Goal: Use online tool/utility: Utilize a website feature to perform a specific function

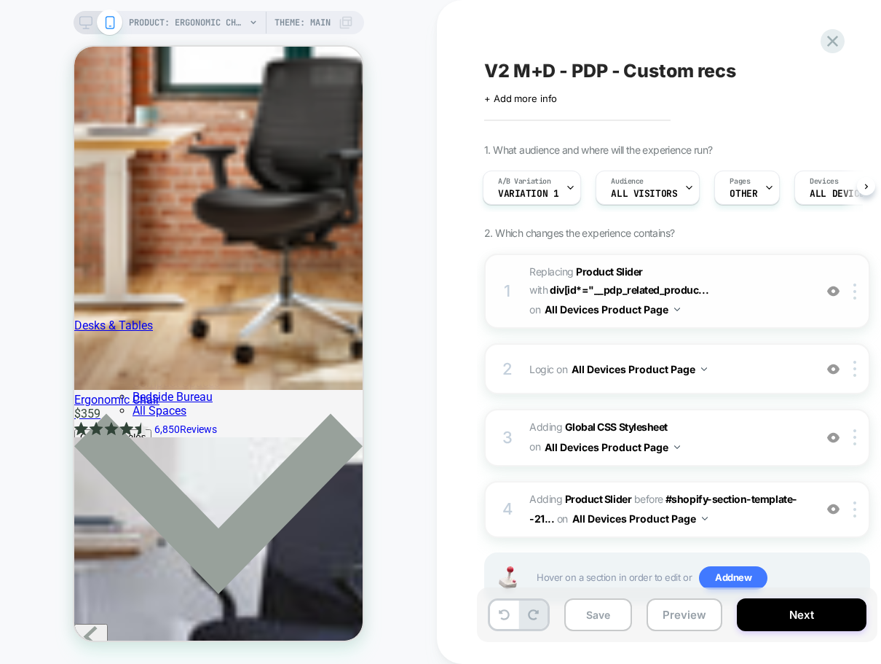
click at [757, 302] on span "#_loomi_addon_1744277114571_dup1755696182 Replacing Product Slider WITH div[id*…" at bounding box center [669, 291] width 278 height 58
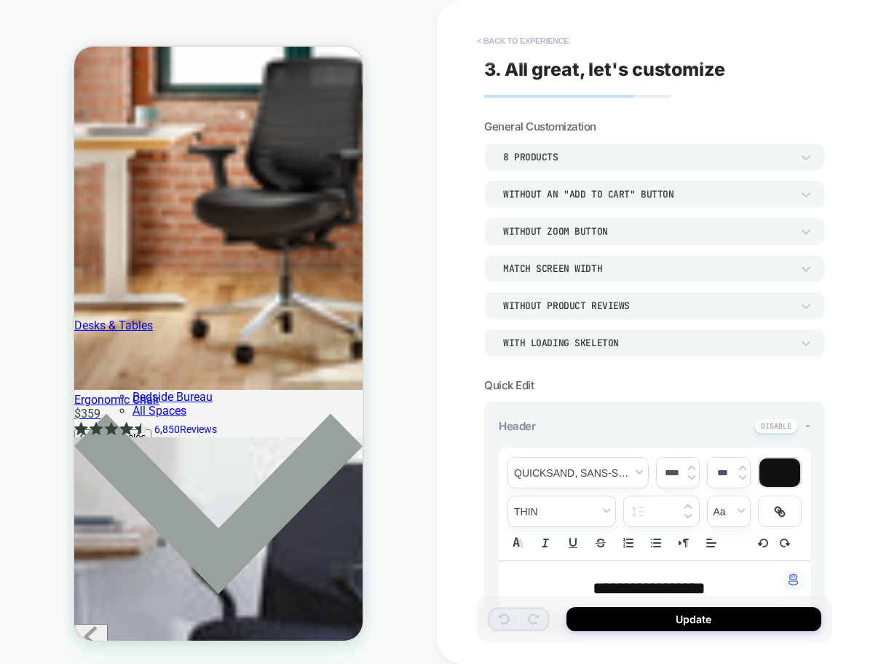
click at [535, 39] on button "< Back to experience" at bounding box center [523, 40] width 106 height 23
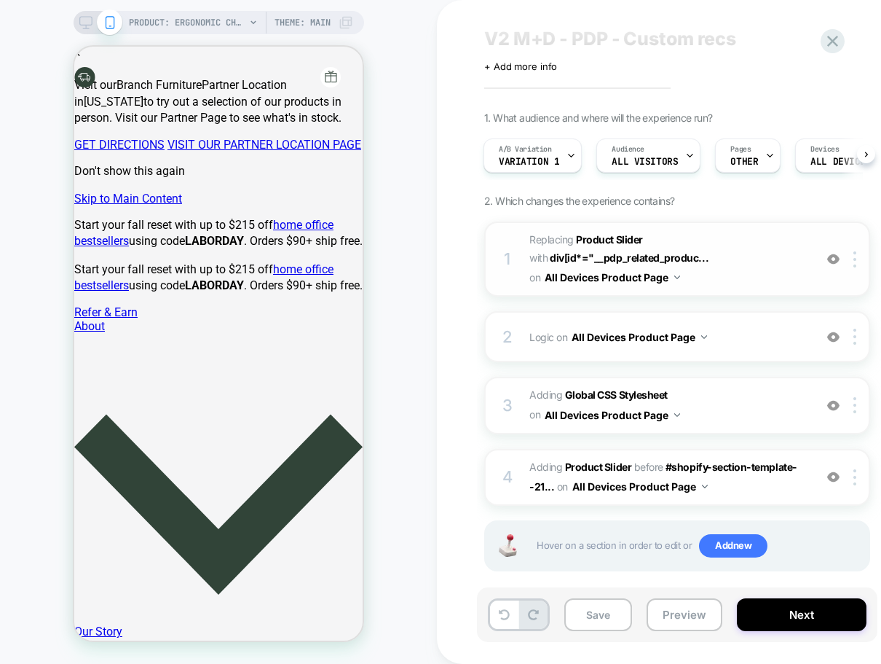
scroll to position [49, 0]
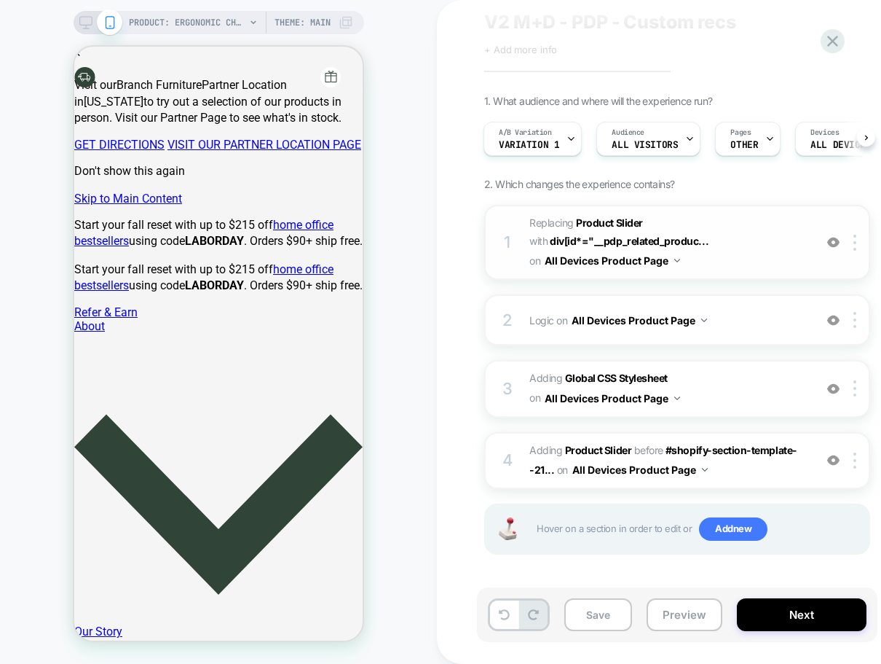
click at [734, 246] on span "#_loomi_addon_1744277114571_dup1755696182 Replacing Product Slider WITH div[id*…" at bounding box center [669, 242] width 278 height 58
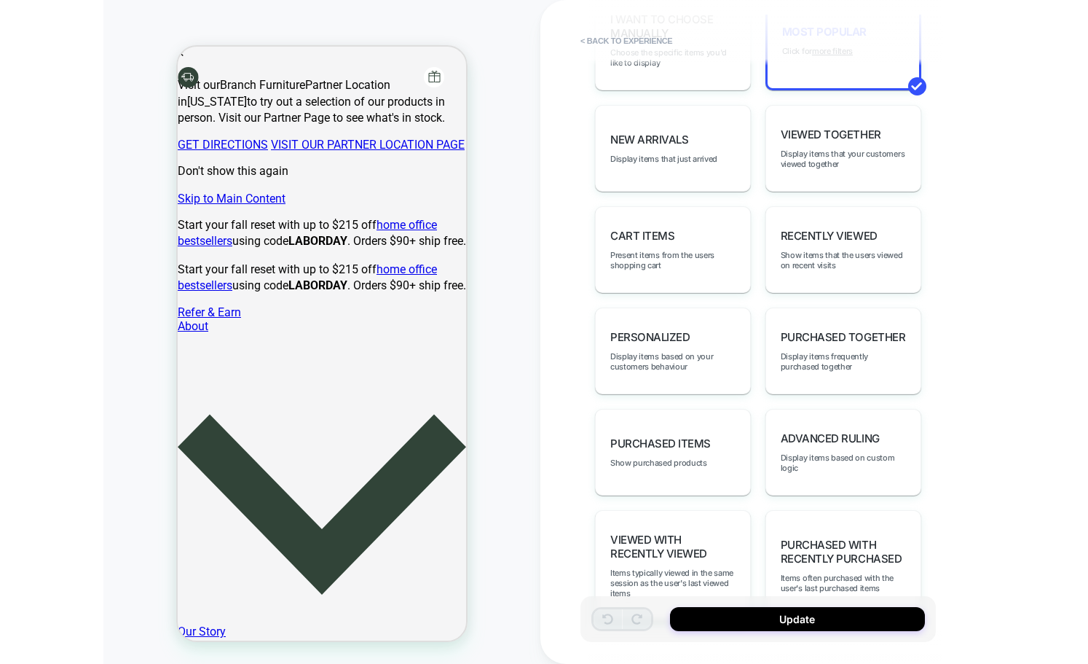
scroll to position [846, 0]
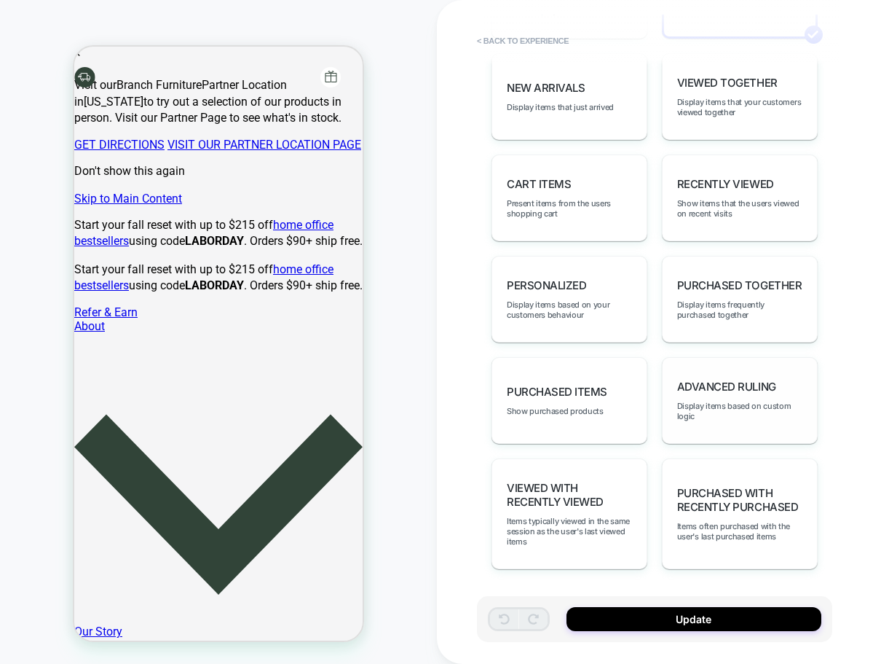
click at [740, 428] on div "Advanced Ruling Display items based on custom logic" at bounding box center [740, 400] width 156 height 87
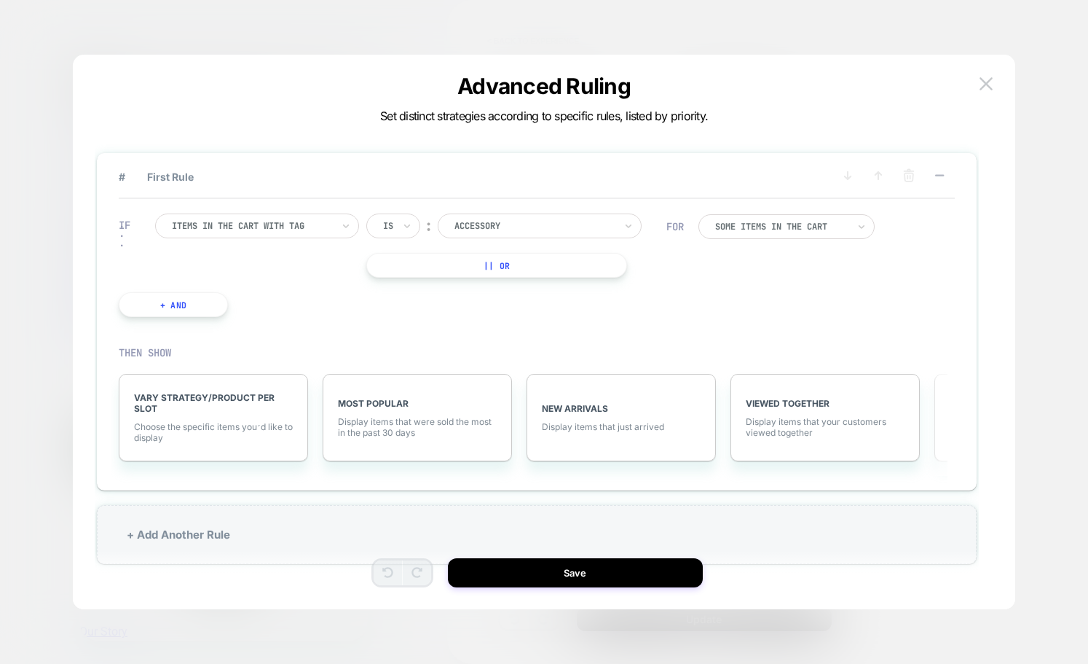
click at [281, 221] on div at bounding box center [252, 225] width 160 height 13
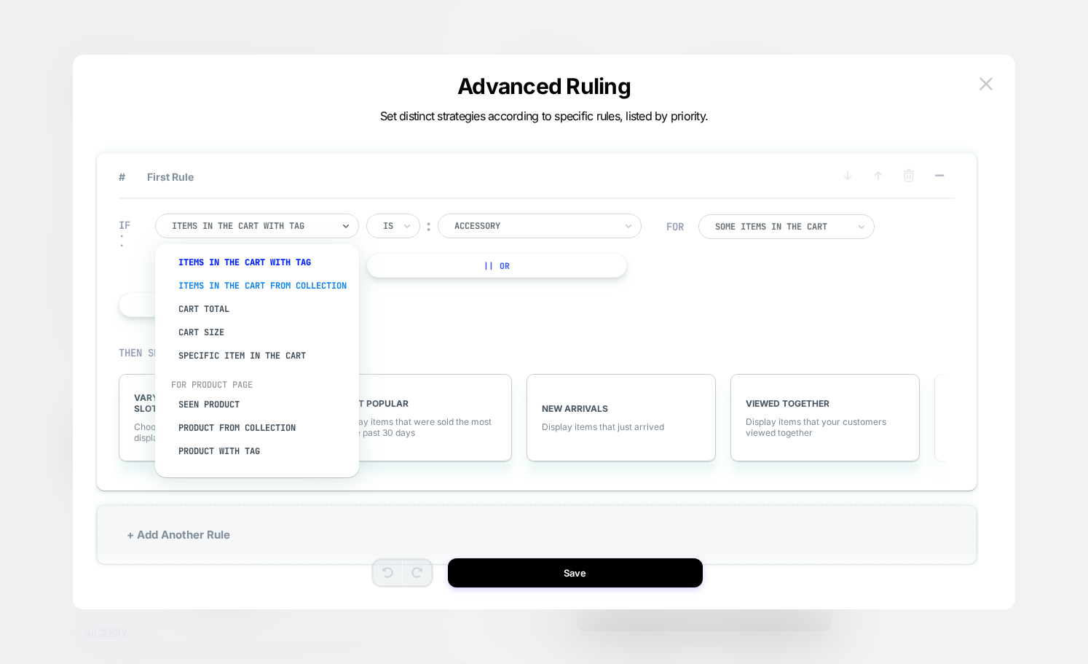
scroll to position [36, 0]
click at [253, 423] on div "Product from collection" at bounding box center [264, 426] width 189 height 23
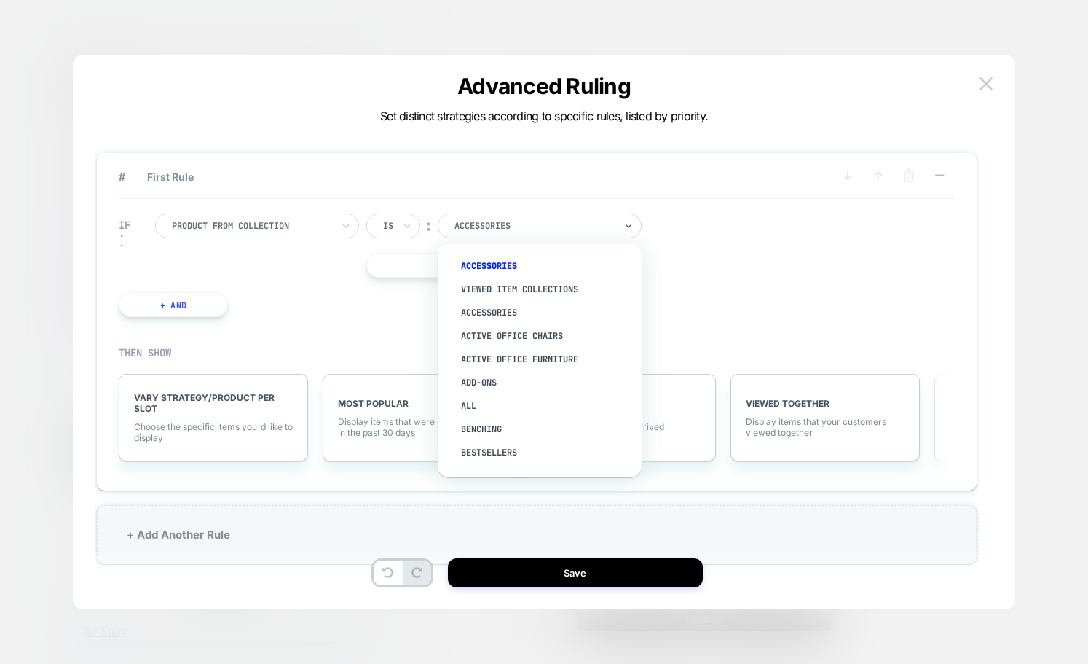
click at [468, 227] on div at bounding box center [535, 225] width 160 height 13
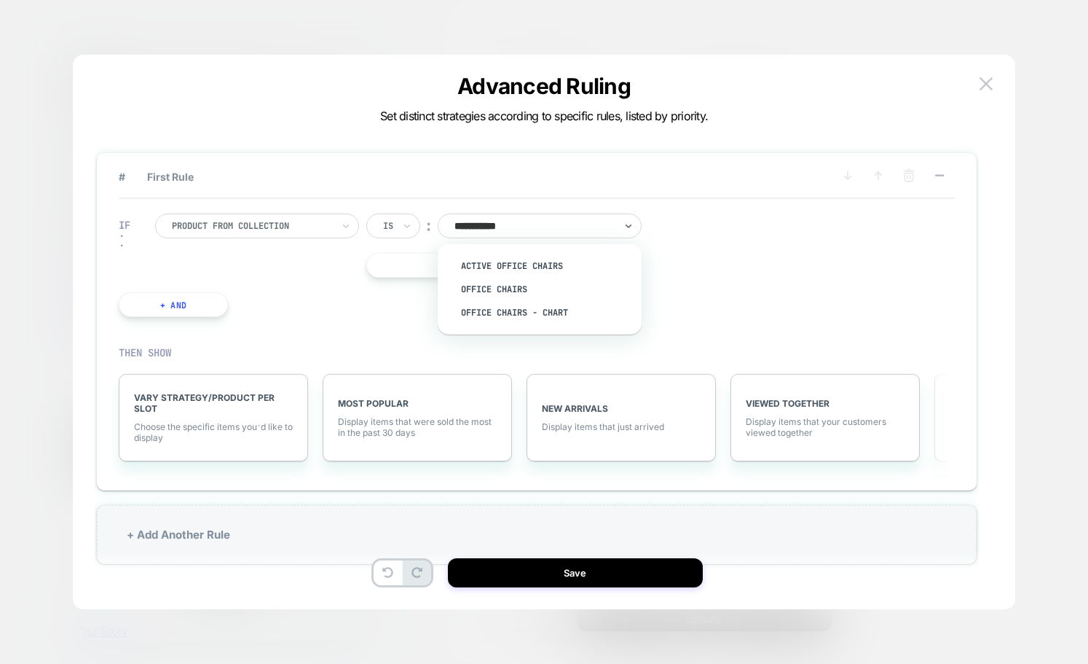
type input "**********"
click at [492, 281] on div "Office Chairs" at bounding box center [546, 289] width 189 height 23
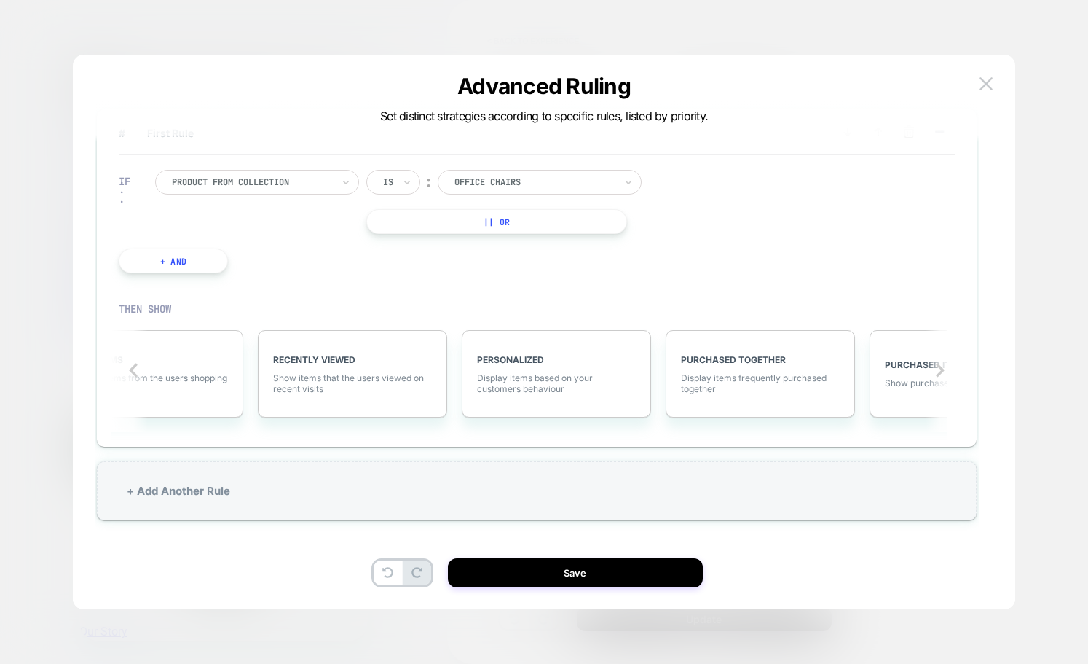
scroll to position [0, 0]
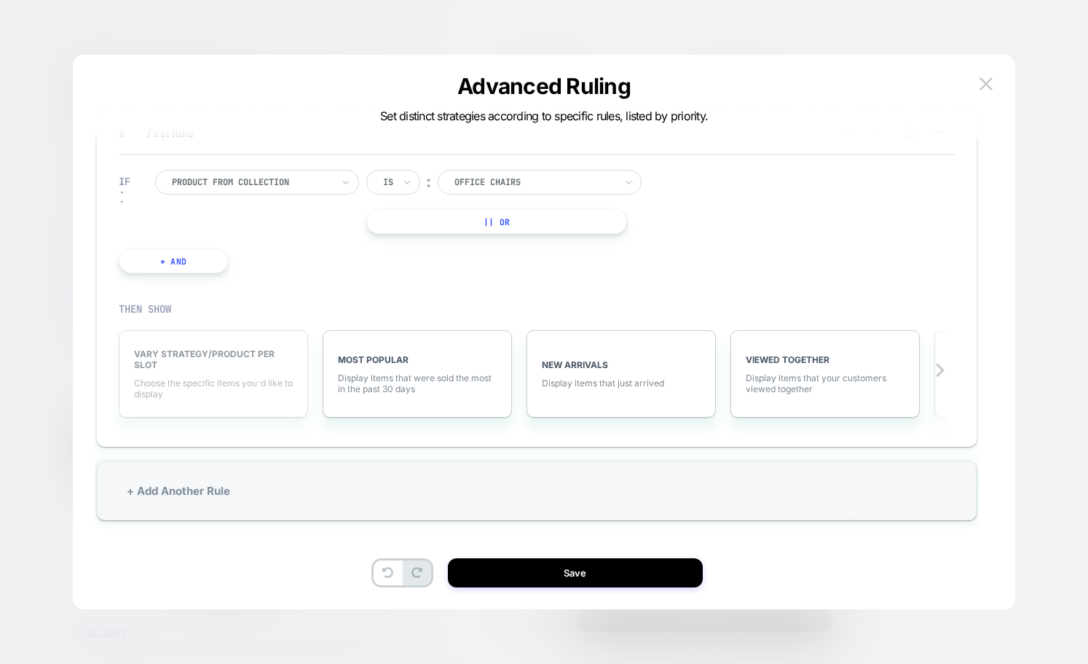
click at [220, 376] on div "VARY STRATEGY/PRODUCT PER SLOT Choose the specific items you׳d like to display" at bounding box center [213, 373] width 189 height 87
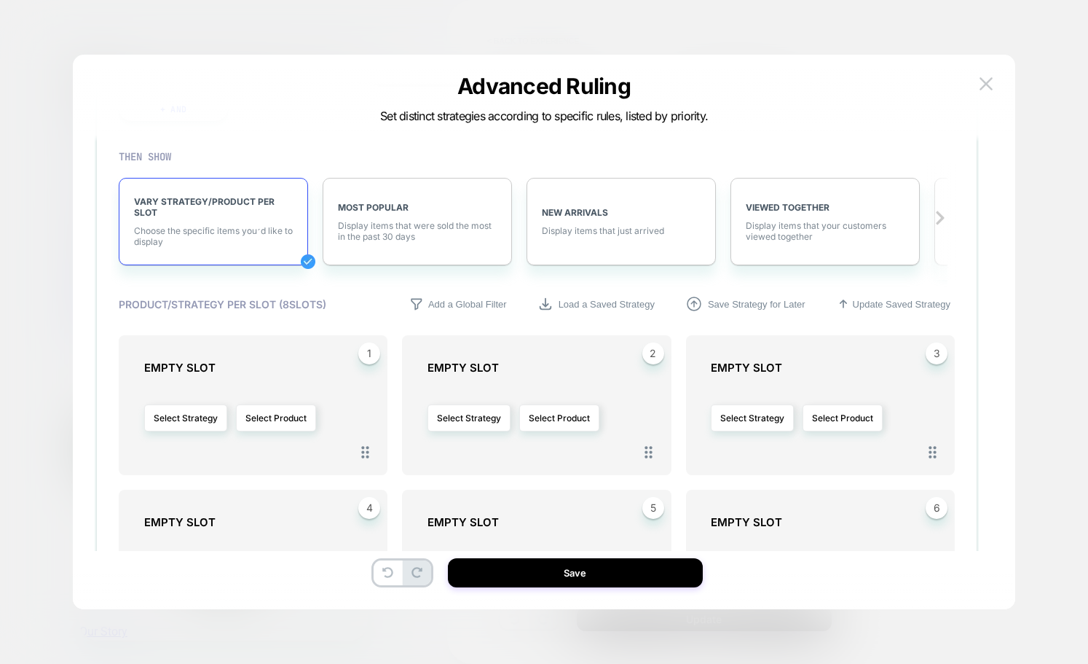
scroll to position [194, 0]
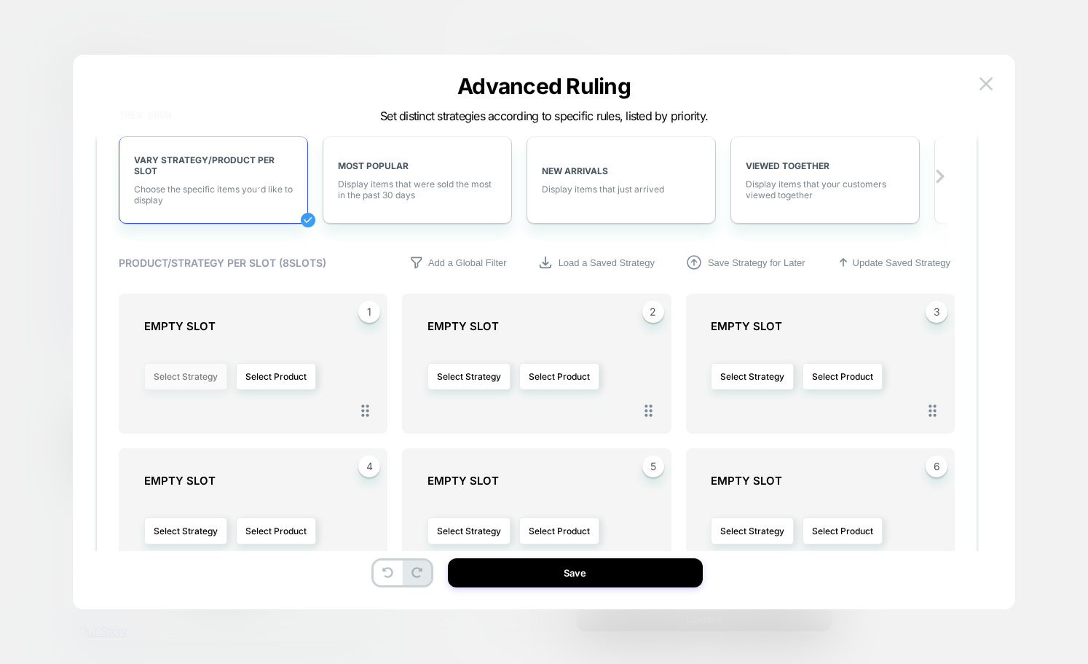
click at [170, 378] on button "Select Strategy" at bounding box center [185, 376] width 83 height 27
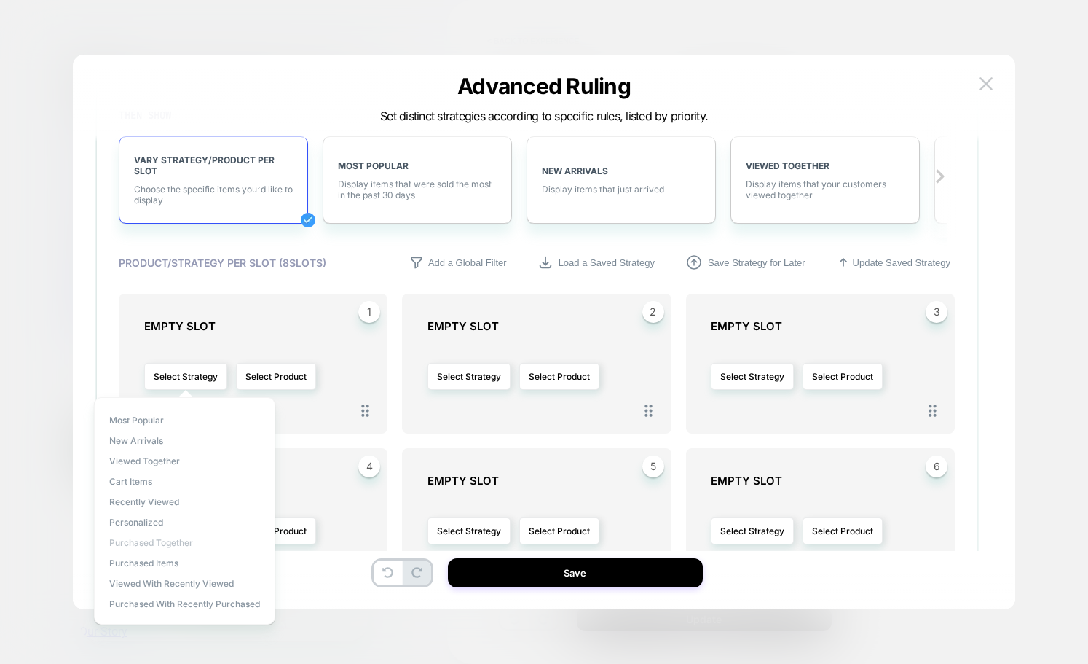
click at [183, 544] on span "Purchased Together" at bounding box center [151, 542] width 84 height 11
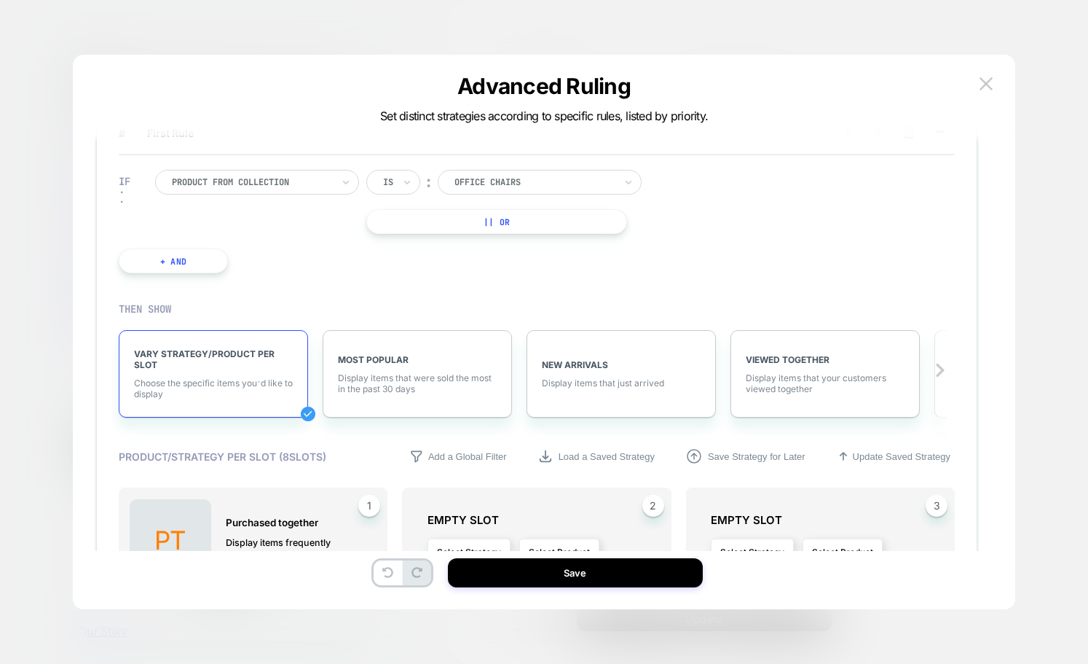
scroll to position [0, 0]
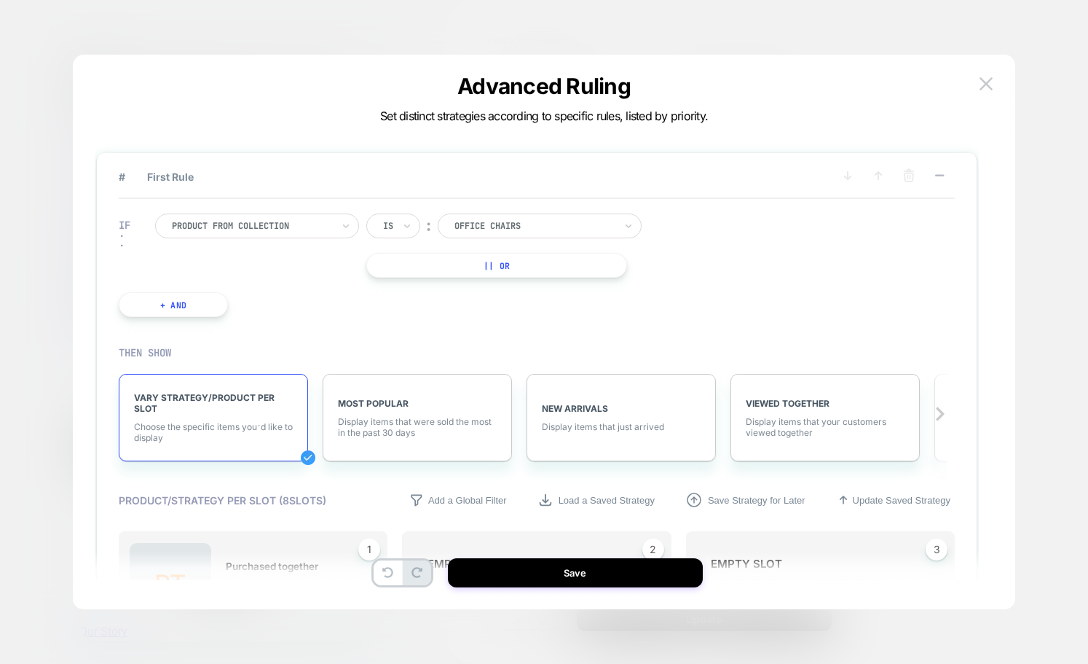
click at [409, 262] on button "|| Or" at bounding box center [496, 265] width 261 height 25
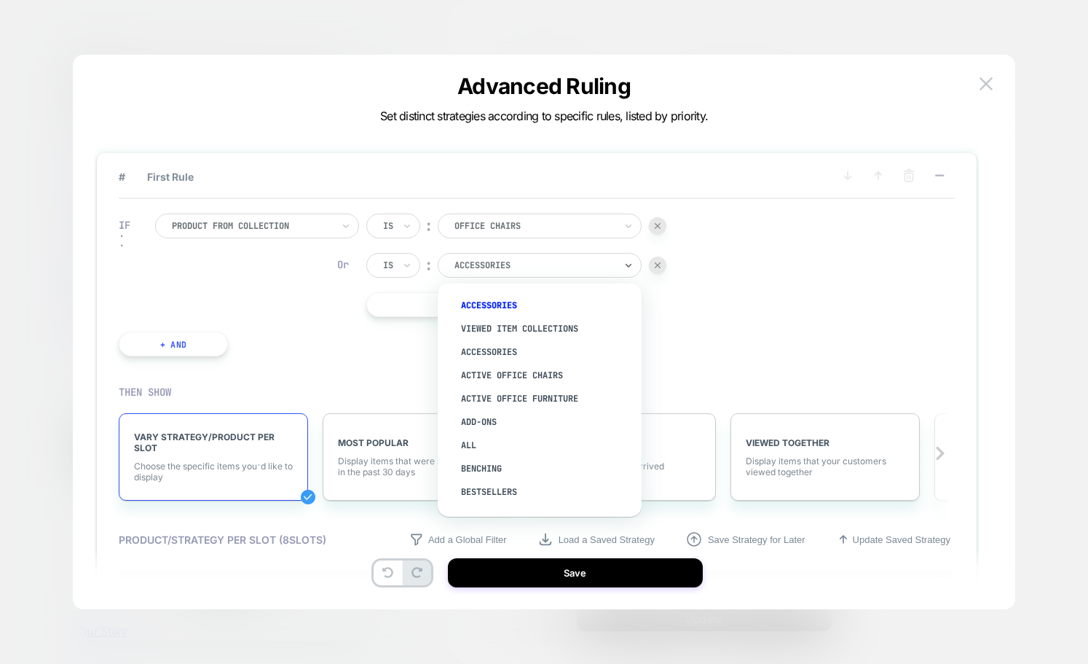
click at [530, 262] on div at bounding box center [535, 265] width 160 height 13
type input "*****"
click at [527, 370] on div "Desks" at bounding box center [546, 375] width 189 height 23
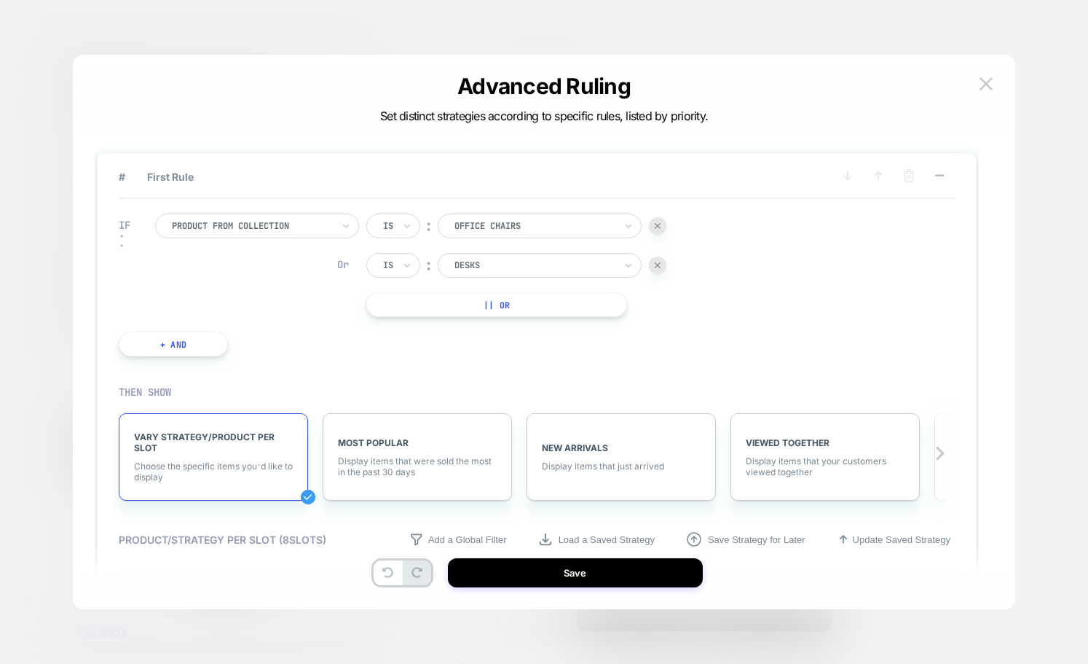
click at [447, 305] on button "|| Or" at bounding box center [496, 304] width 261 height 25
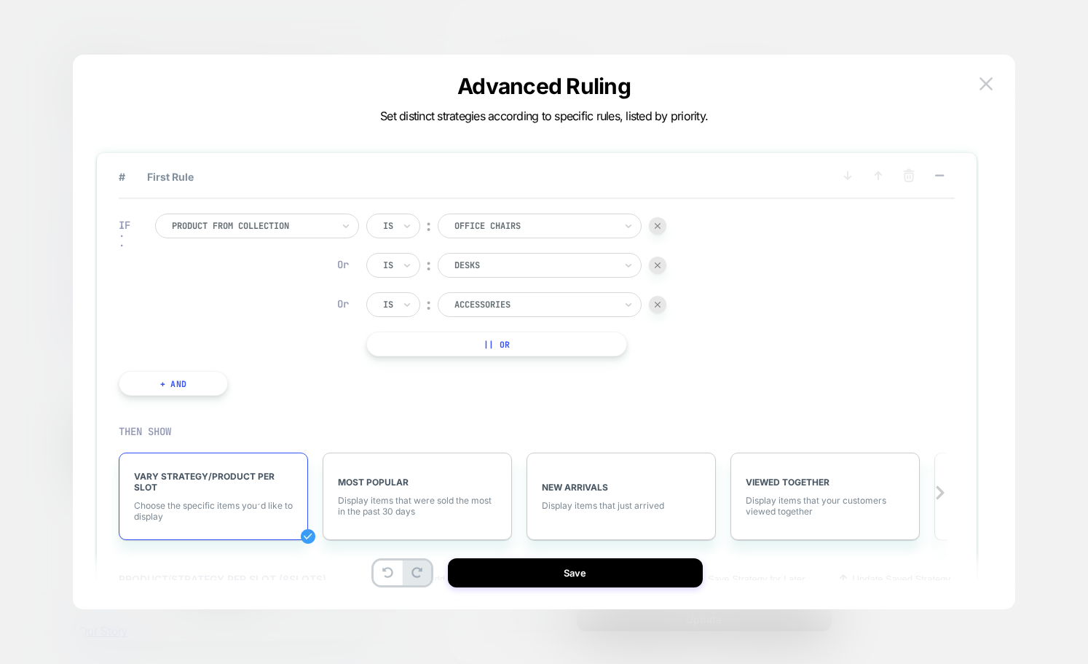
click at [477, 305] on div at bounding box center [535, 304] width 160 height 13
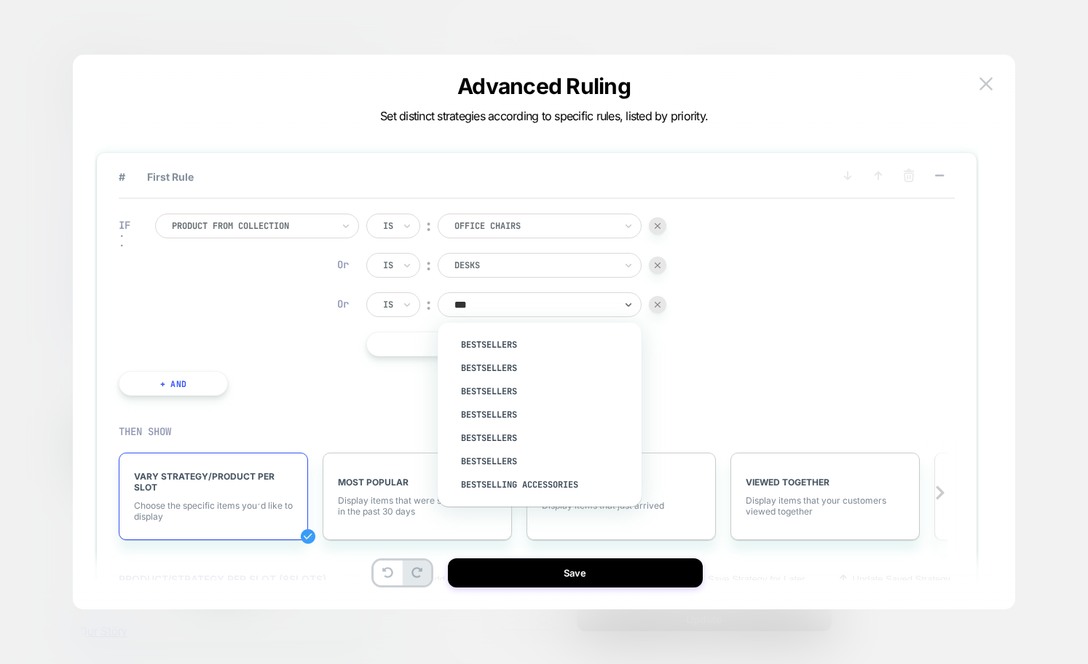
type input "****"
click at [489, 334] on div "Bestsellers" at bounding box center [546, 344] width 189 height 23
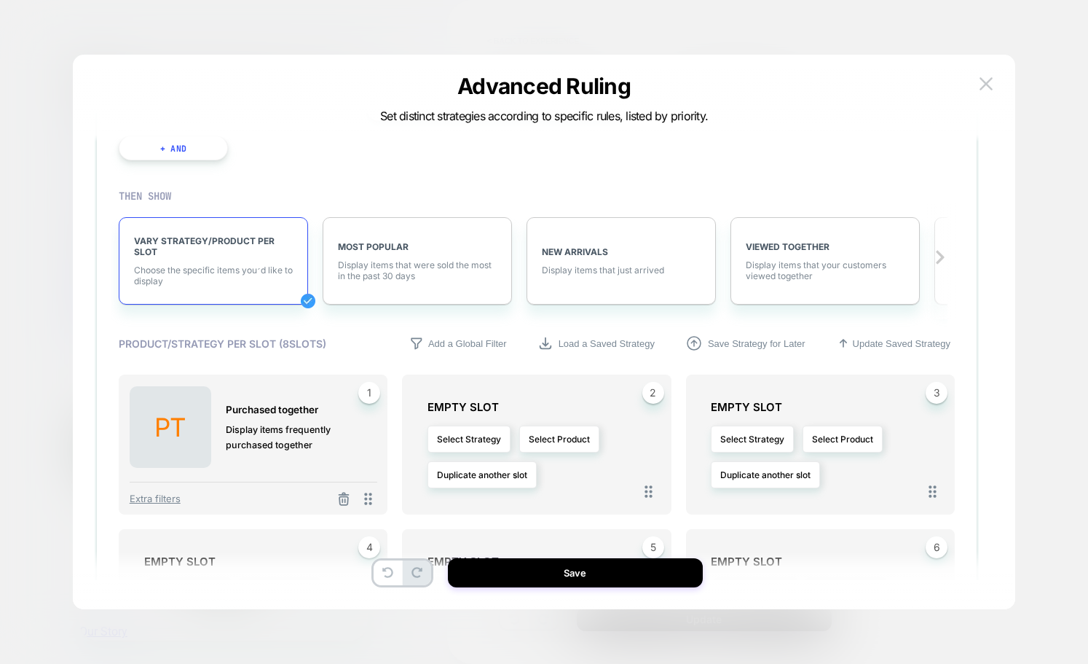
scroll to position [238, 0]
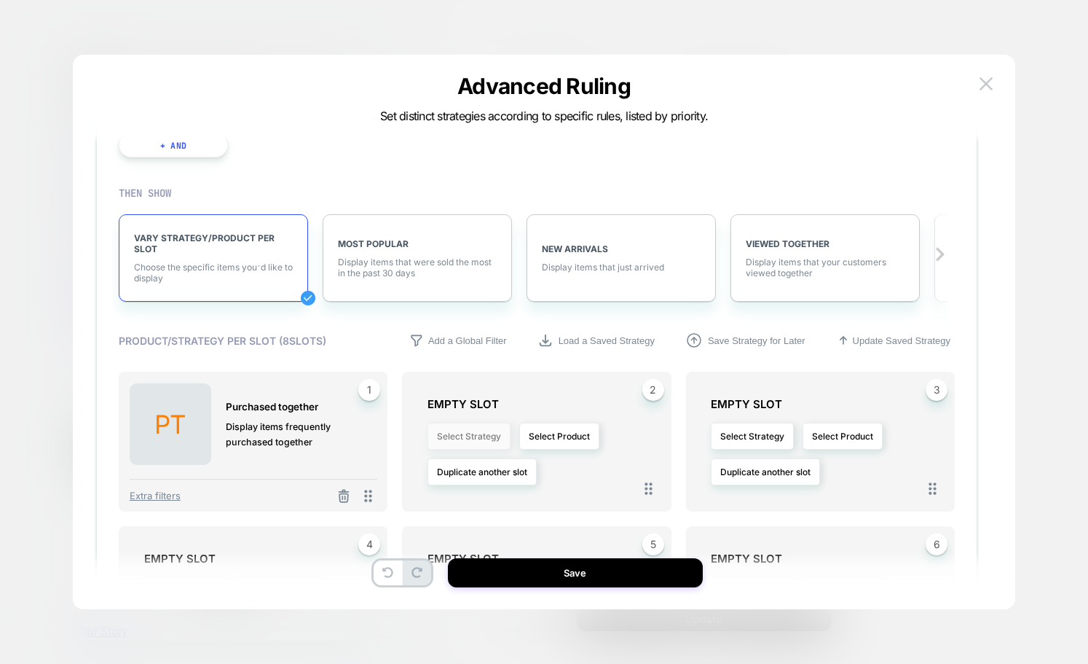
click at [471, 436] on button "Select Strategy" at bounding box center [469, 436] width 83 height 27
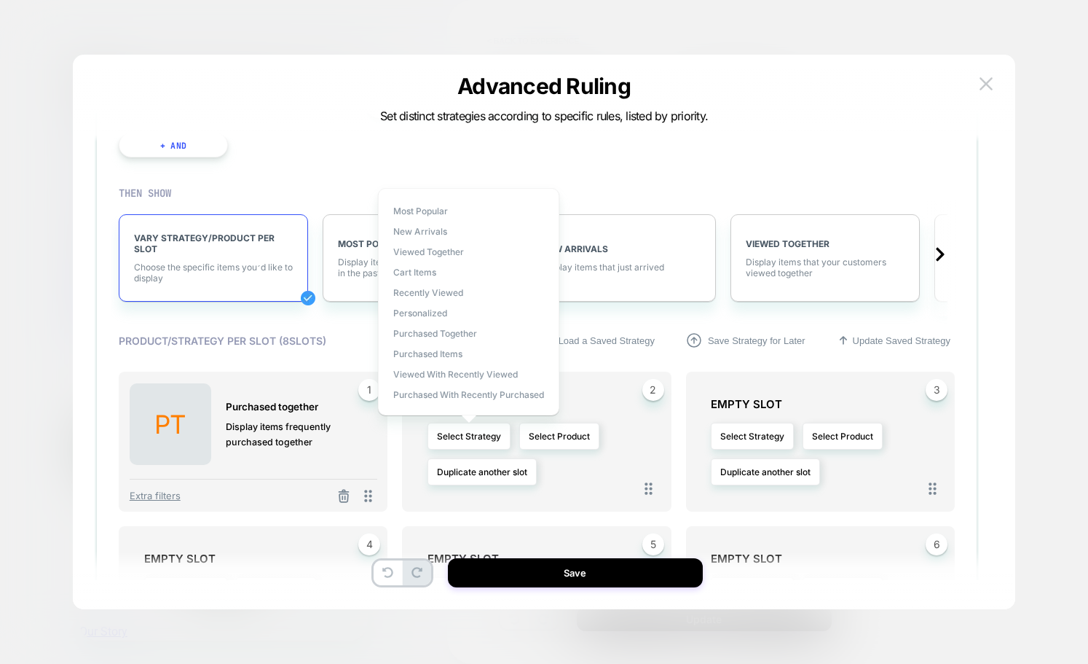
scroll to position [0, 1]
click at [280, 356] on div "Product/Strategy per slot ( 8 slots) Add a Global Filter Load a Saved Strategy …" at bounding box center [537, 571] width 836 height 497
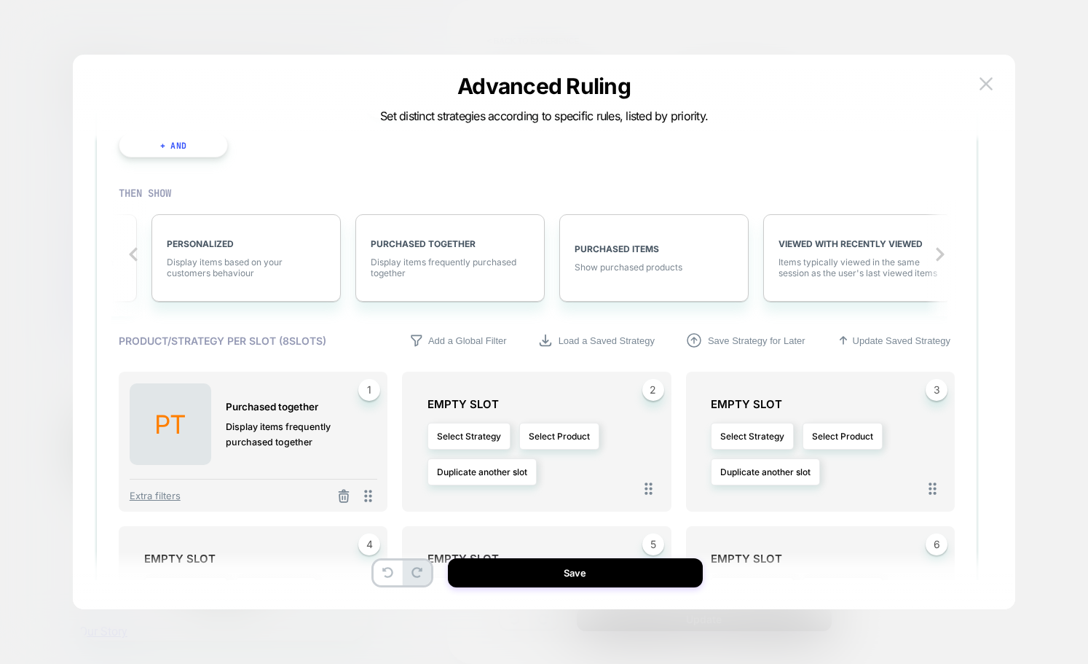
scroll to position [0, 1054]
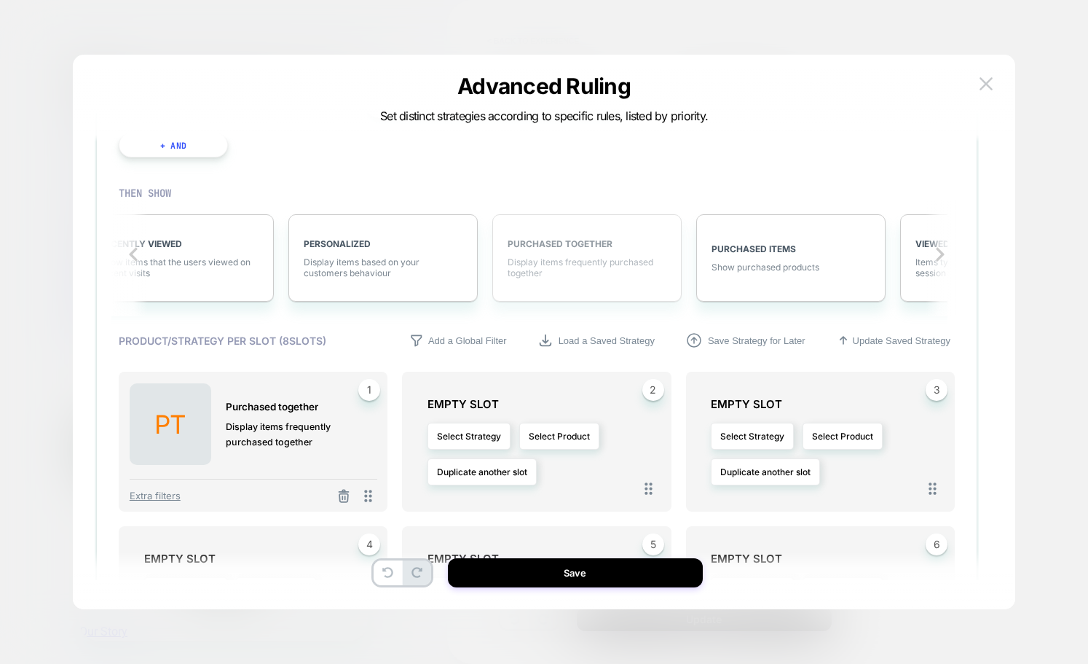
click at [545, 278] on div "PURCHASED TOGETHER Display items frequently purchased together" at bounding box center [586, 257] width 189 height 87
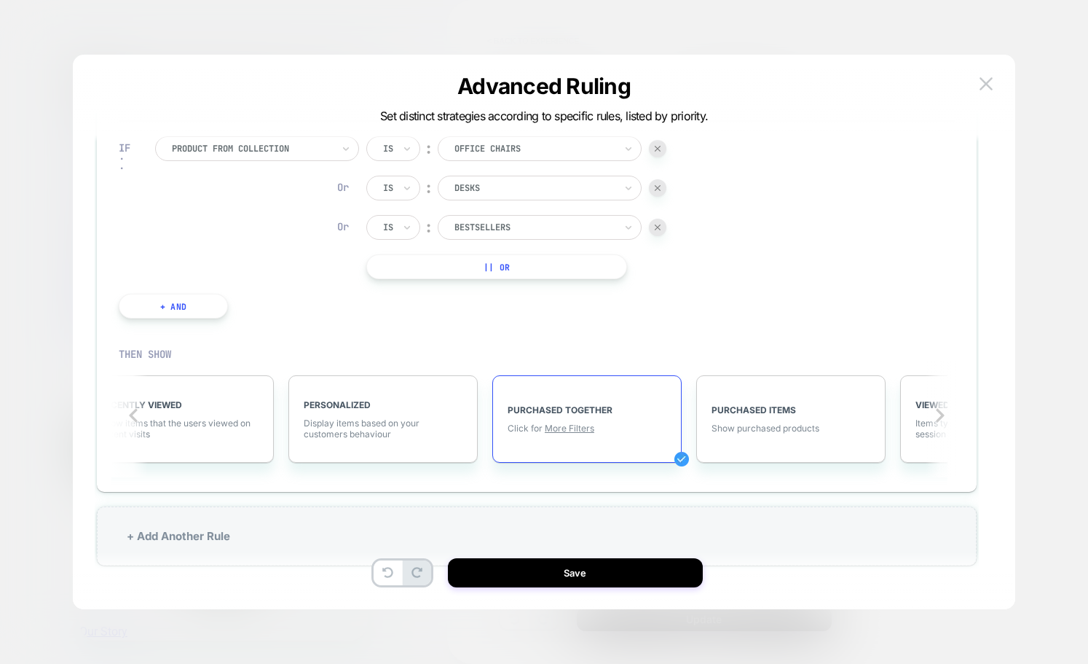
scroll to position [0, 0]
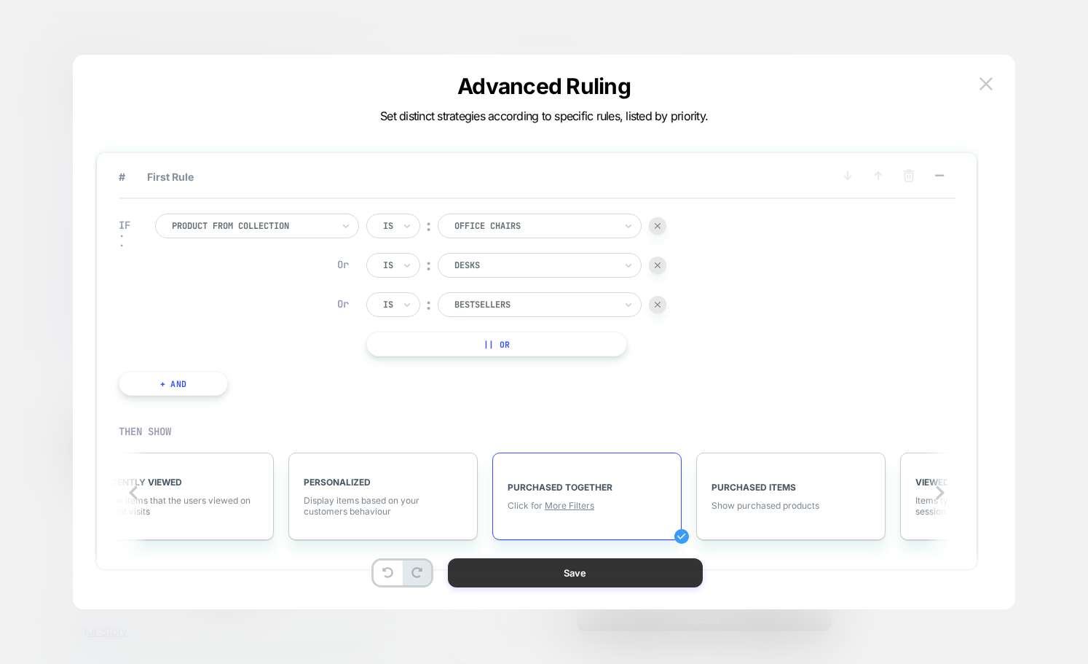
click at [597, 575] on button "Save" at bounding box center [575, 572] width 255 height 29
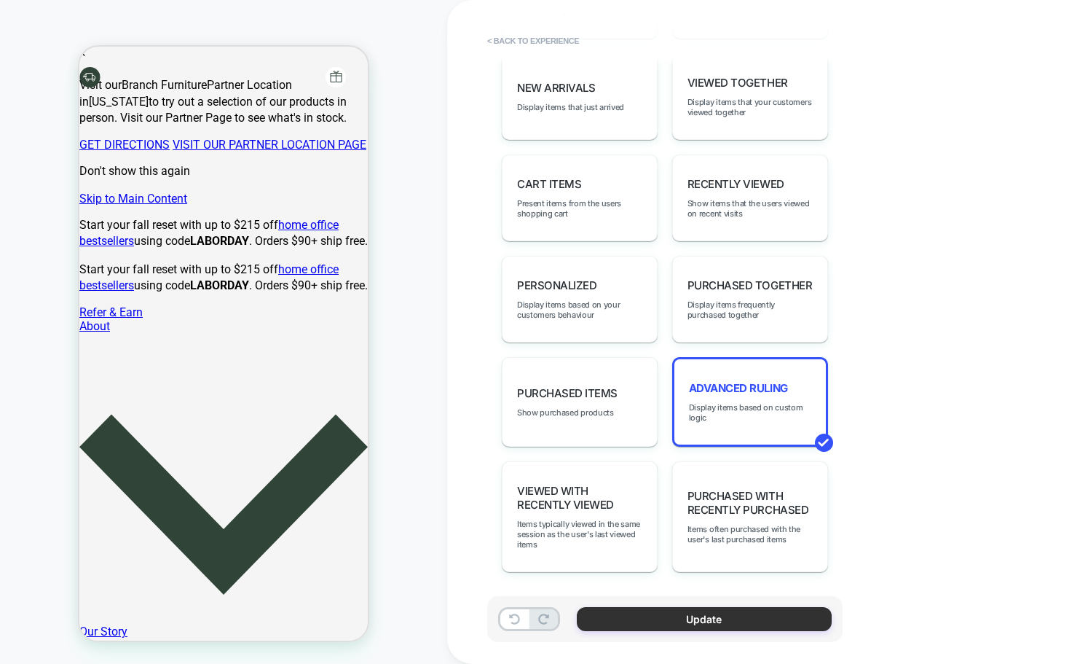
click at [702, 615] on button "Update" at bounding box center [704, 619] width 255 height 24
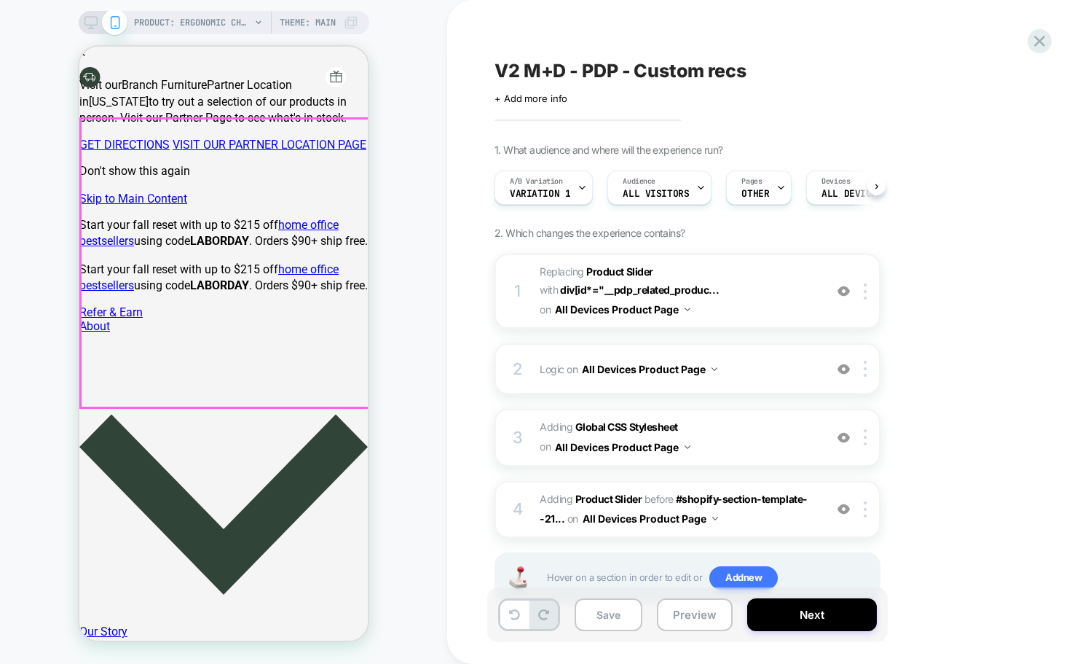
scroll to position [0, 1]
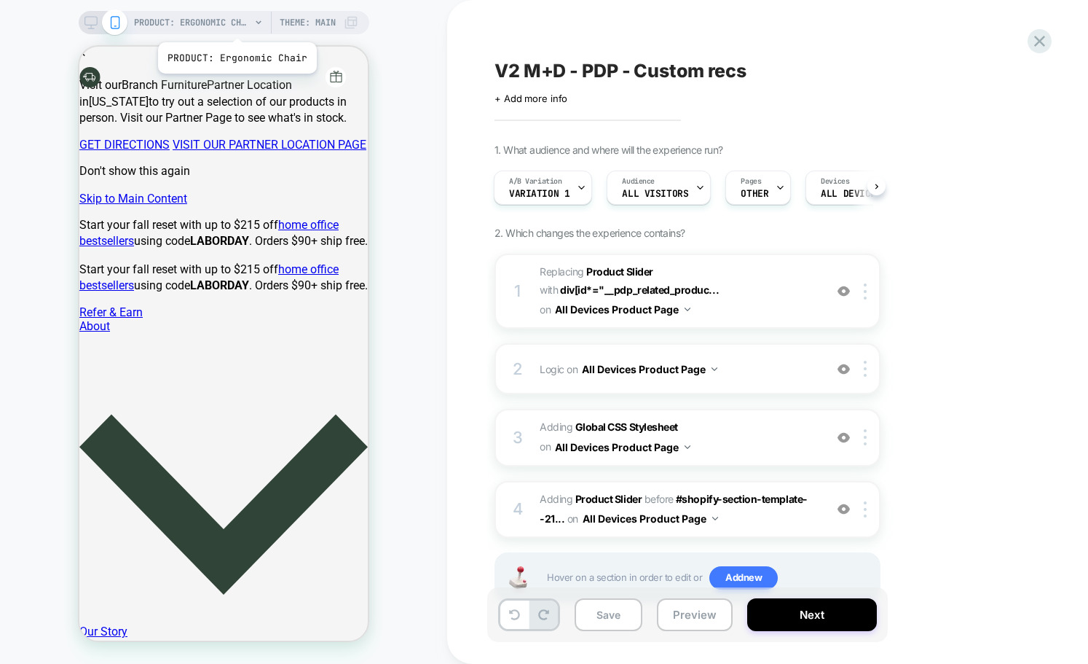
click at [232, 25] on span "PRODUCT: Ergonomic Chair" at bounding box center [192, 22] width 117 height 23
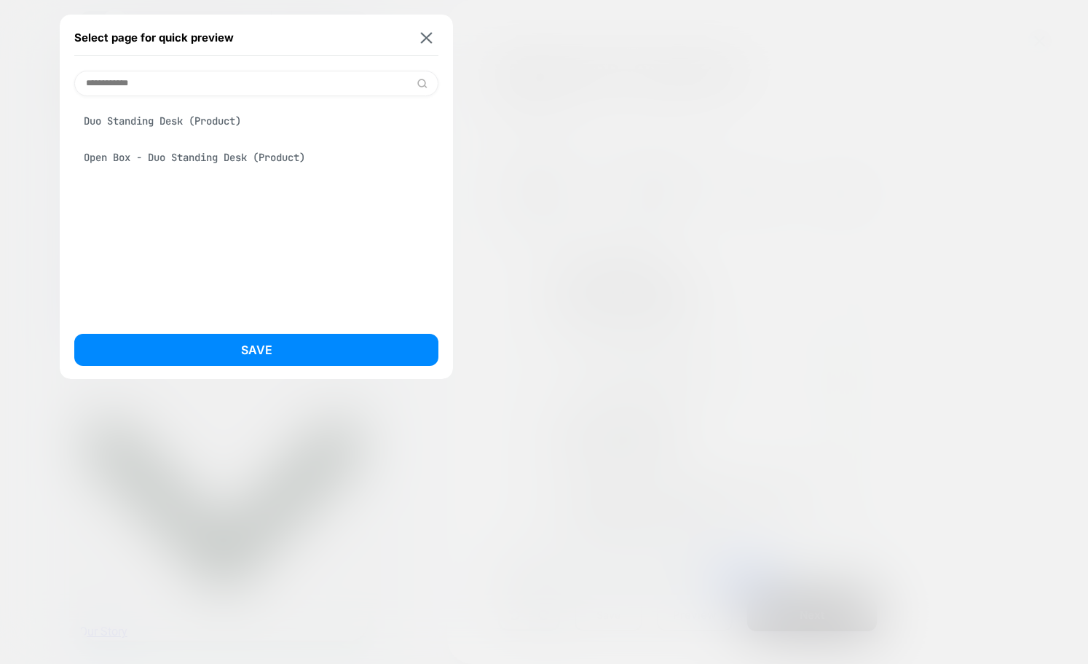
type input "**********"
click at [133, 125] on div "Duo Standing Desk (Product)" at bounding box center [256, 121] width 364 height 28
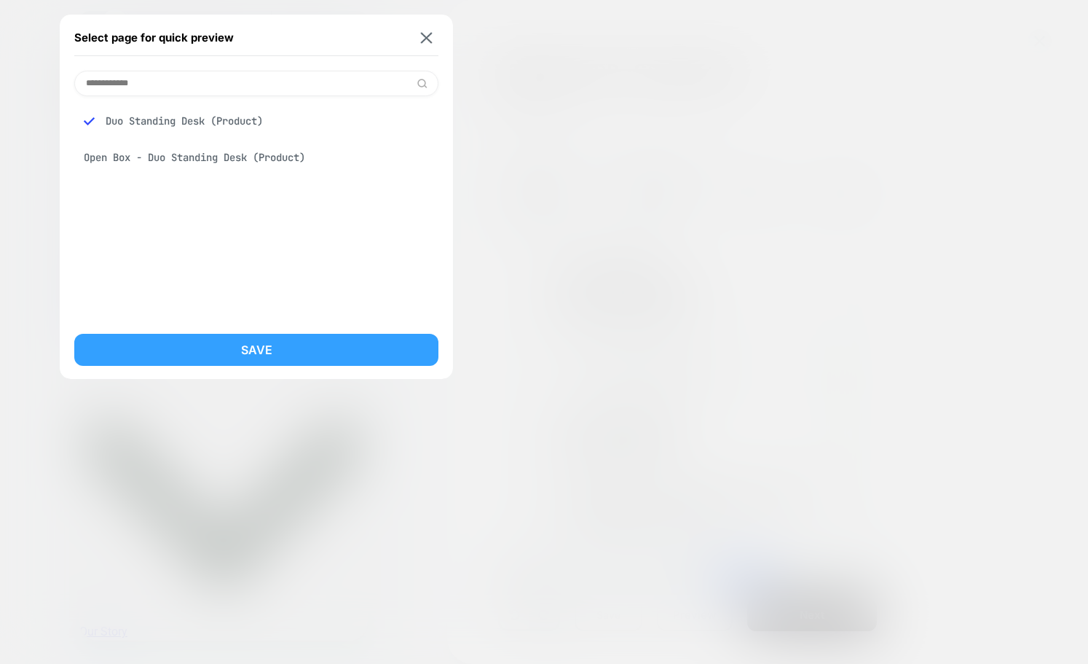
click at [235, 351] on button "Save" at bounding box center [256, 350] width 364 height 32
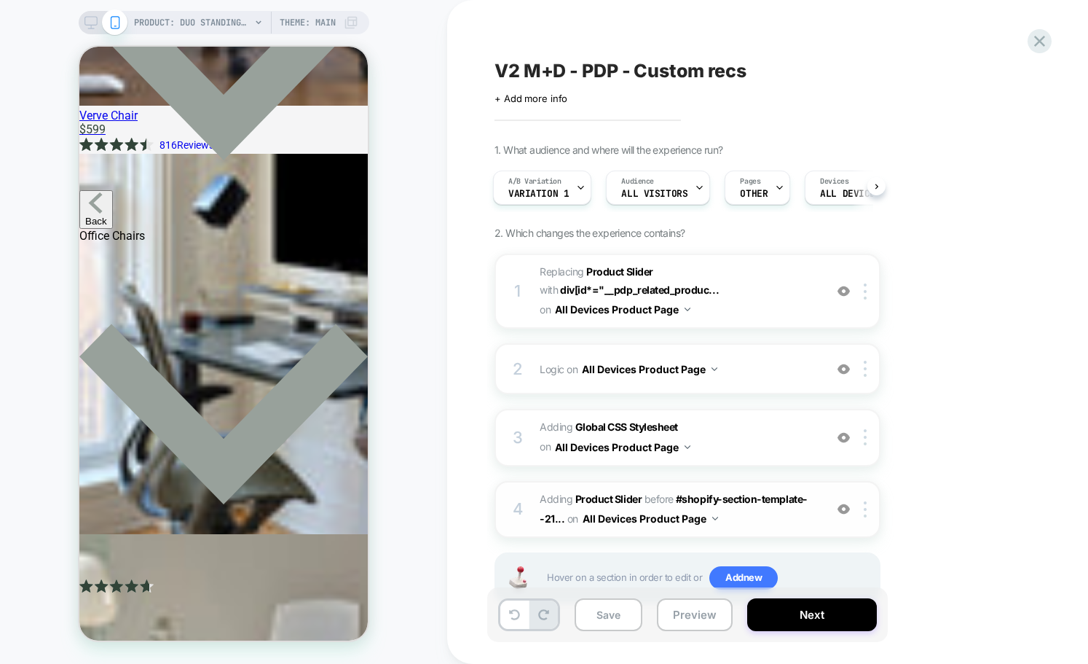
scroll to position [49, 0]
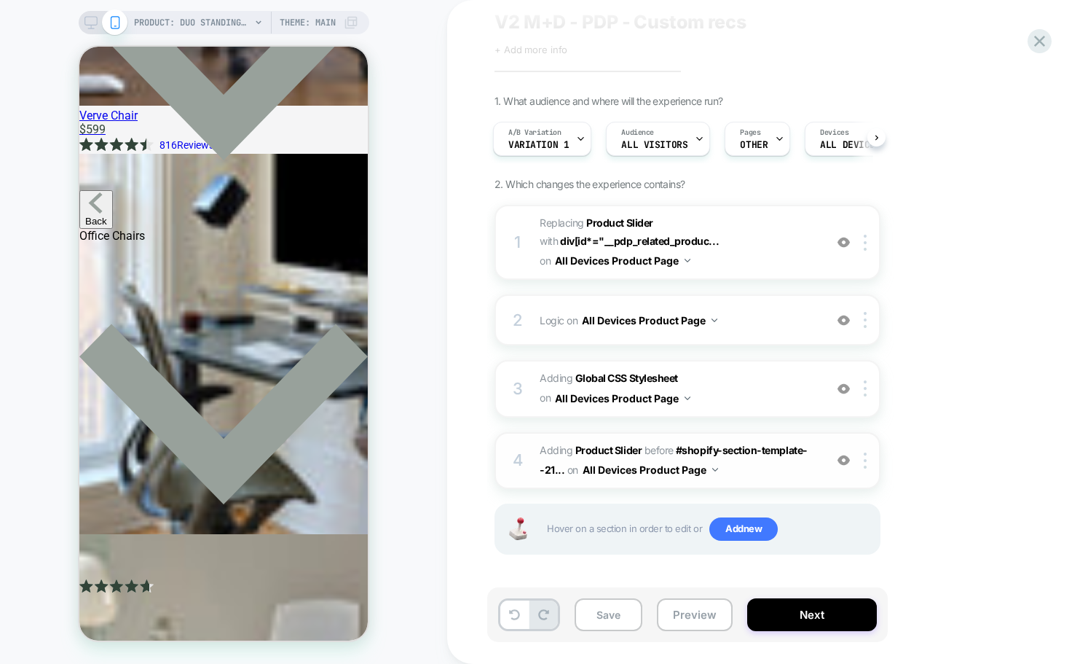
click at [667, 469] on button "All Devices Product Page" at bounding box center [651, 469] width 136 height 21
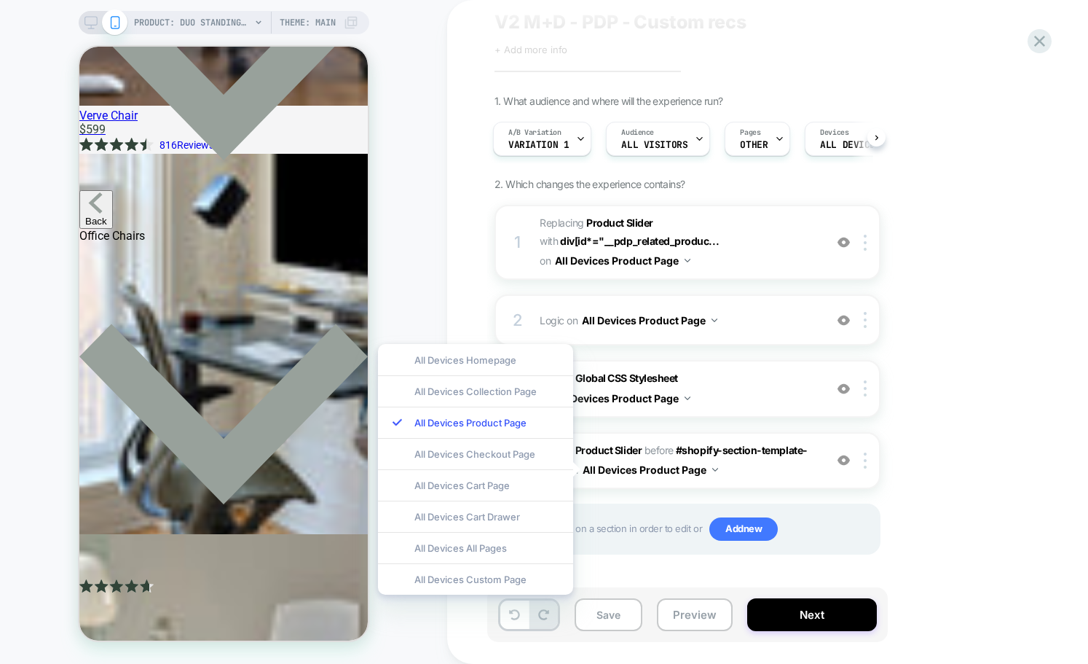
click at [979, 464] on div "1. What audience and where will the experience run? A/B Variation Variation 1 A…" at bounding box center [761, 343] width 532 height 496
